Goal: Transaction & Acquisition: Subscribe to service/newsletter

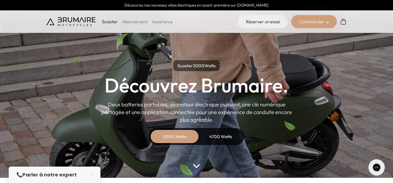
click at [131, 20] on link "Abonnement" at bounding box center [135, 21] width 26 height 5
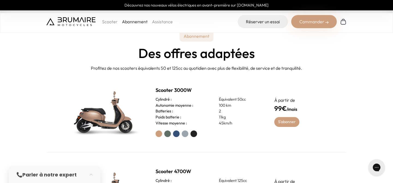
scroll to position [170, 0]
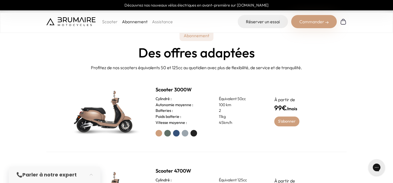
click at [166, 134] on label at bounding box center [167, 133] width 7 height 7
click at [177, 134] on label at bounding box center [176, 133] width 7 height 7
click at [185, 134] on label at bounding box center [185, 133] width 7 height 7
click at [198, 133] on div at bounding box center [209, 133] width 106 height 7
click at [195, 133] on label at bounding box center [194, 133] width 7 height 7
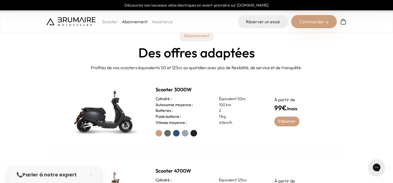
click at [184, 133] on label at bounding box center [185, 133] width 7 height 7
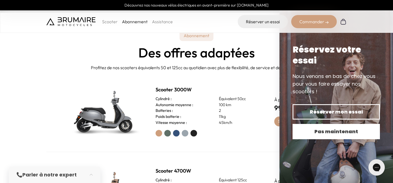
click at [326, 132] on span "Pas maintenant" at bounding box center [336, 132] width 68 height 8
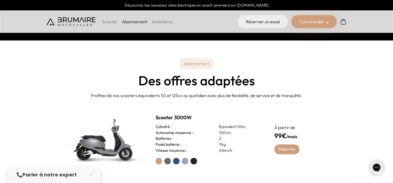
scroll to position [0, 0]
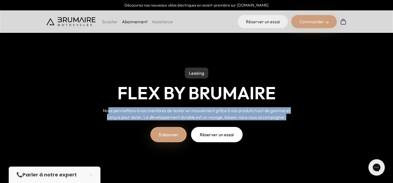
drag, startPoint x: 108, startPoint y: 112, endPoint x: 298, endPoint y: 117, distance: 190.5
click at [298, 117] on div "Leasing Flex by Brumaire Nous permettons à nos membres de rester en mouvement g…" at bounding box center [196, 99] width 231 height 132
drag, startPoint x: 298, startPoint y: 117, endPoint x: 95, endPoint y: 108, distance: 203.8
click at [94, 108] on div "Leasing Flex by Brumaire Nous permettons à nos membres de rester en mouvement g…" at bounding box center [196, 99] width 231 height 132
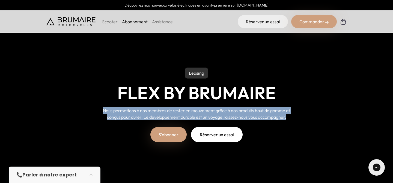
click at [95, 108] on div "Leasing Flex by Brumaire Nous permettons à nos membres de rester en mouvement g…" at bounding box center [196, 99] width 231 height 132
drag, startPoint x: 95, startPoint y: 108, endPoint x: 294, endPoint y: 117, distance: 199.4
click at [294, 117] on div "Leasing Flex by Brumaire Nous permettons à nos membres de rester en mouvement g…" at bounding box center [196, 99] width 231 height 132
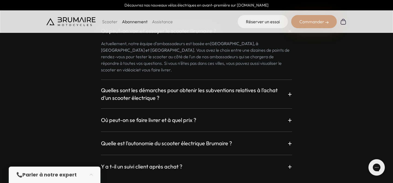
scroll to position [934, 0]
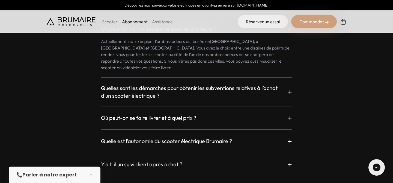
click at [288, 87] on p "+" at bounding box center [290, 92] width 4 height 10
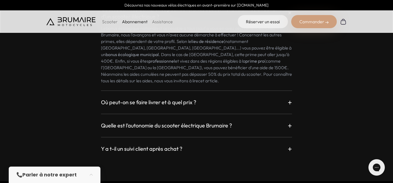
scroll to position [1013, 0]
click at [275, 97] on div "Où peut-on se faire livrer et à quel prix ? +" at bounding box center [196, 102] width 191 height 10
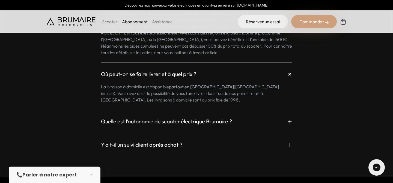
scroll to position [1045, 0]
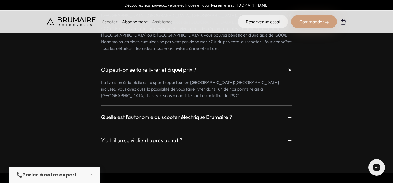
click at [273, 105] on div "Quelle est l’autonomie du scooter électrique Brumaire ? + Le scooter Brumaire e…" at bounding box center [196, 113] width 191 height 17
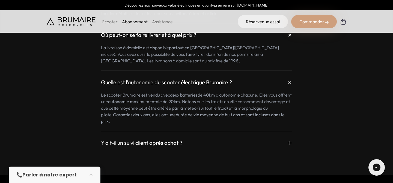
scroll to position [1082, 0]
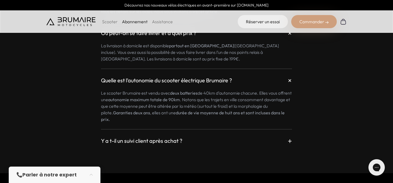
click at [263, 136] on div "Y a t-il un suivi client après achat ? +" at bounding box center [196, 141] width 191 height 10
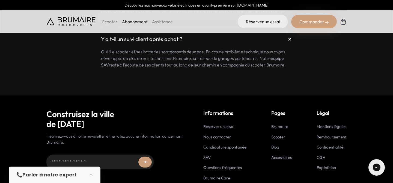
scroll to position [1188, 0]
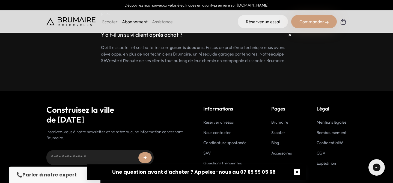
click at [298, 172] on button "button" at bounding box center [297, 171] width 17 height 17
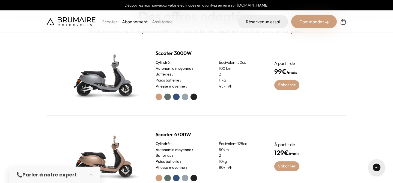
scroll to position [0, 0]
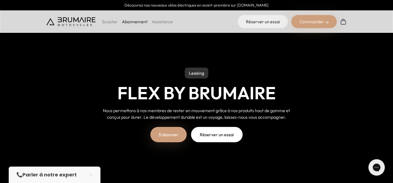
click at [109, 23] on p "Scooter" at bounding box center [110, 21] width 16 height 7
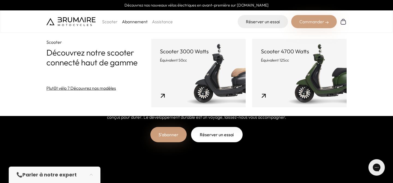
click at [170, 77] on link "Scooter 3000 Watts Équivalent 50cc" at bounding box center [198, 73] width 95 height 68
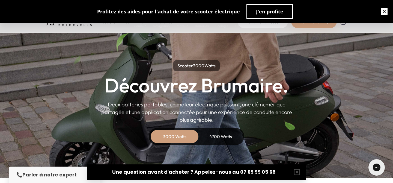
click at [383, 12] on button "button" at bounding box center [384, 11] width 17 height 17
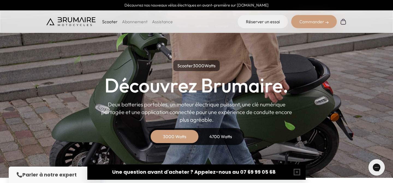
click at [313, 24] on div "Commander" at bounding box center [315, 21] width 46 height 13
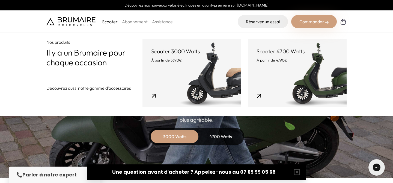
click at [131, 17] on div "Scooter Abonnement Assistance" at bounding box center [109, 21] width 127 height 13
click at [130, 22] on link "Abonnement" at bounding box center [135, 21] width 26 height 5
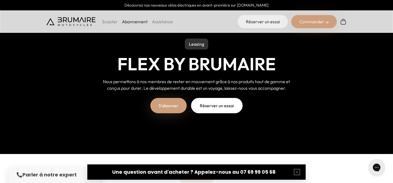
scroll to position [38, 0]
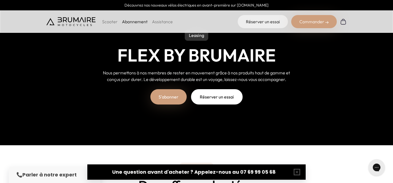
click at [158, 100] on link "S'abonner" at bounding box center [169, 96] width 36 height 15
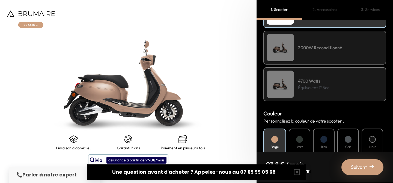
scroll to position [56, 0]
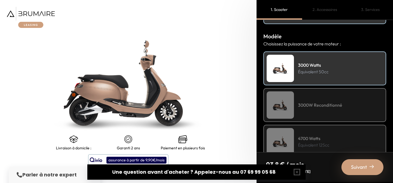
click at [316, 107] on h4 "3000W Reconditionné" at bounding box center [320, 105] width 44 height 7
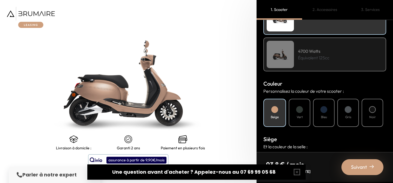
scroll to position [147, 0]
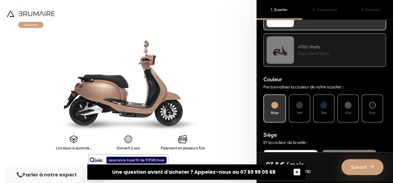
click at [295, 172] on button "button" at bounding box center [297, 171] width 17 height 17
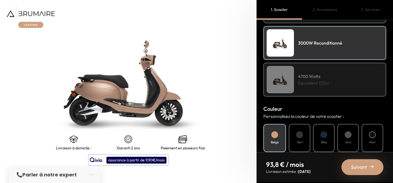
scroll to position [117, 0]
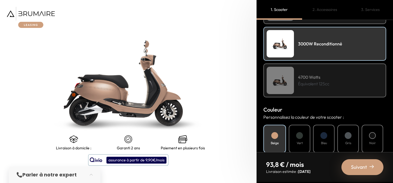
click at [300, 138] on div at bounding box center [299, 135] width 7 height 7
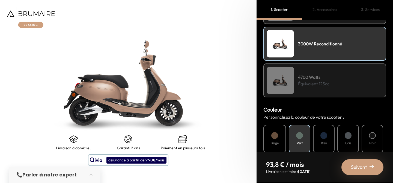
click at [323, 141] on h4 "Bleu" at bounding box center [324, 142] width 6 height 5
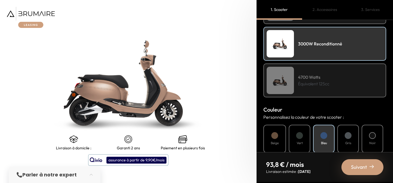
click at [345, 138] on div "Gris" at bounding box center [349, 139] width 22 height 28
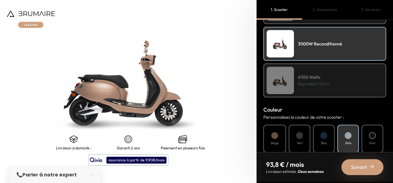
click at [371, 138] on div at bounding box center [372, 135] width 7 height 7
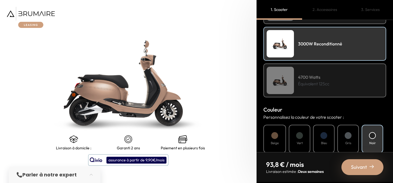
click at [349, 137] on div at bounding box center [348, 135] width 7 height 7
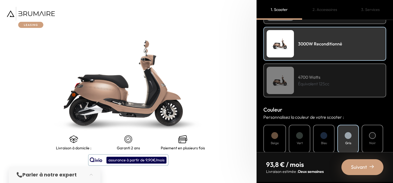
click at [327, 137] on div at bounding box center [324, 135] width 7 height 7
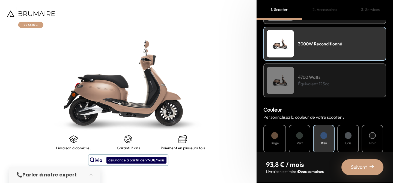
click at [305, 136] on div "Vert" at bounding box center [300, 139] width 22 height 28
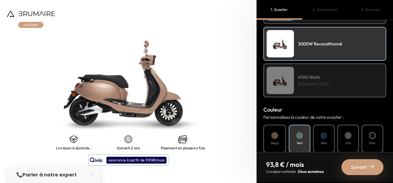
click at [277, 136] on div at bounding box center [275, 135] width 7 height 7
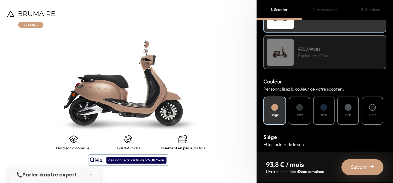
scroll to position [148, 0]
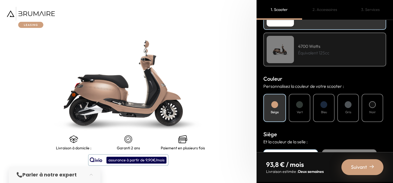
click at [299, 112] on h4 "Vert" at bounding box center [300, 112] width 6 height 5
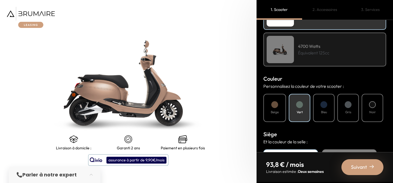
click at [260, 86] on div "Mode de paiement Quel mode de paiement vous convient le mieux ? Achat Leasing M…" at bounding box center [325, 86] width 137 height 132
click at [328, 111] on div "Bleu" at bounding box center [324, 108] width 22 height 28
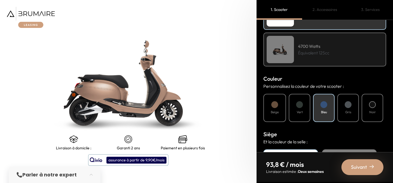
click at [260, 77] on div "Mode de paiement Quel mode de paiement vous convient le mieux ? Achat Leasing M…" at bounding box center [325, 86] width 137 height 132
click at [354, 109] on div "Gris" at bounding box center [349, 108] width 22 height 28
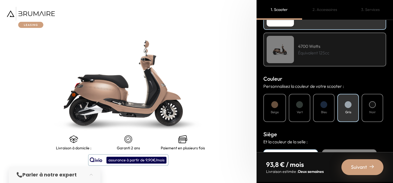
click at [258, 80] on div "Mode de paiement Quel mode de paiement vous convient le mieux ? Achat Leasing M…" at bounding box center [325, 86] width 137 height 132
click at [364, 107] on div "Noir" at bounding box center [373, 108] width 22 height 28
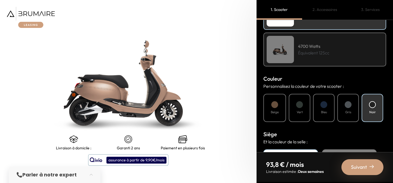
click at [355, 77] on h3 "Couleur" at bounding box center [325, 79] width 123 height 8
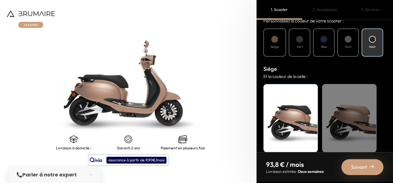
scroll to position [220, 0]
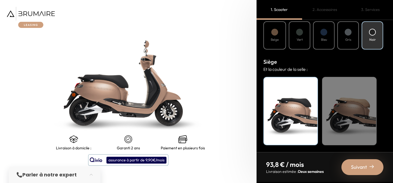
click at [351, 104] on div "Beige" at bounding box center [349, 111] width 55 height 68
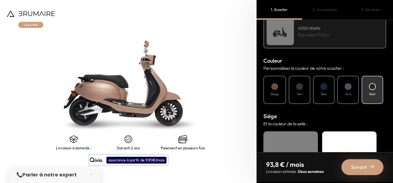
scroll to position [154, 0]
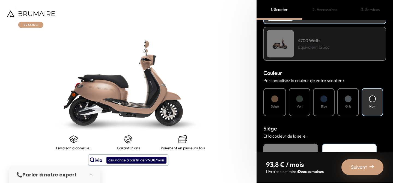
click at [351, 105] on h4 "Gris" at bounding box center [349, 106] width 6 height 5
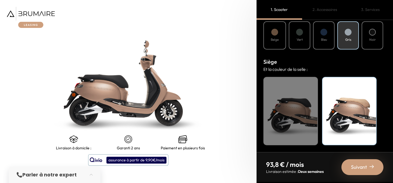
scroll to position [208, 0]
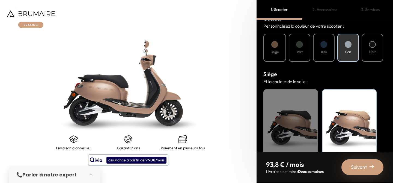
click at [327, 53] on h4 "Bleu" at bounding box center [324, 51] width 6 height 5
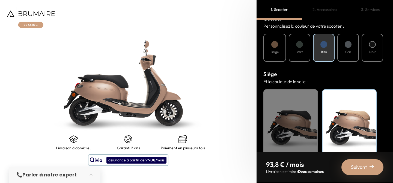
click at [360, 168] on span "Suivant" at bounding box center [359, 167] width 16 height 8
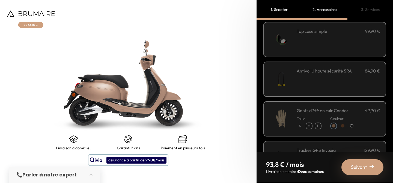
scroll to position [0, 0]
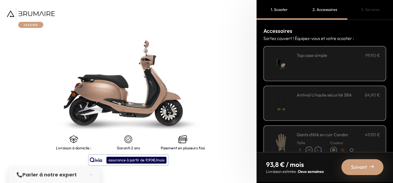
click at [341, 60] on div "**********" at bounding box center [339, 63] width 84 height 23
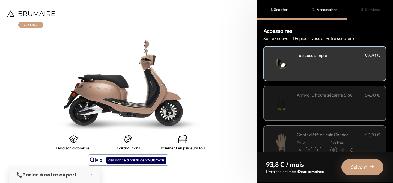
click at [341, 60] on div "**********" at bounding box center [339, 63] width 84 height 23
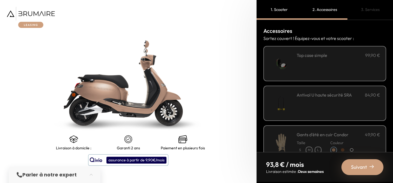
click at [341, 60] on div "**********" at bounding box center [339, 63] width 84 height 23
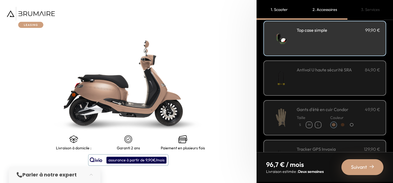
scroll to position [26, 0]
click at [360, 166] on span "Suivant" at bounding box center [359, 167] width 16 height 8
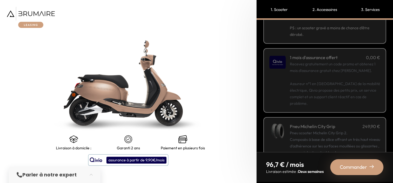
scroll to position [64, 0]
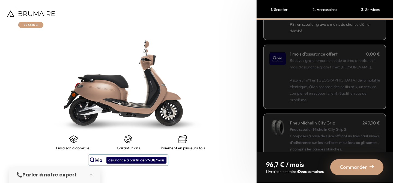
click at [303, 67] on p "Recevez gratuitement un code promo et obtenez 1 mois d'assurance gratuit chez Q…" at bounding box center [335, 80] width 90 height 46
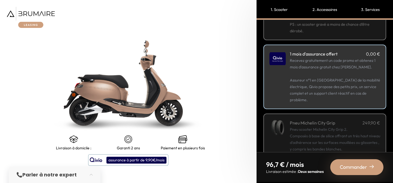
click at [303, 67] on p "Recevez gratuitement un code promo et obtenez 1 mois d'assurance gratuit chez Q…" at bounding box center [335, 80] width 90 height 46
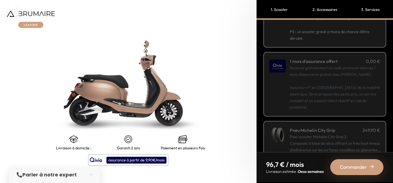
scroll to position [62, 0]
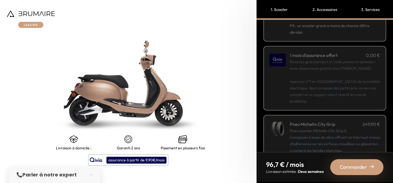
click at [359, 166] on span "Commander" at bounding box center [353, 167] width 27 height 8
